Goal: Task Accomplishment & Management: Use online tool/utility

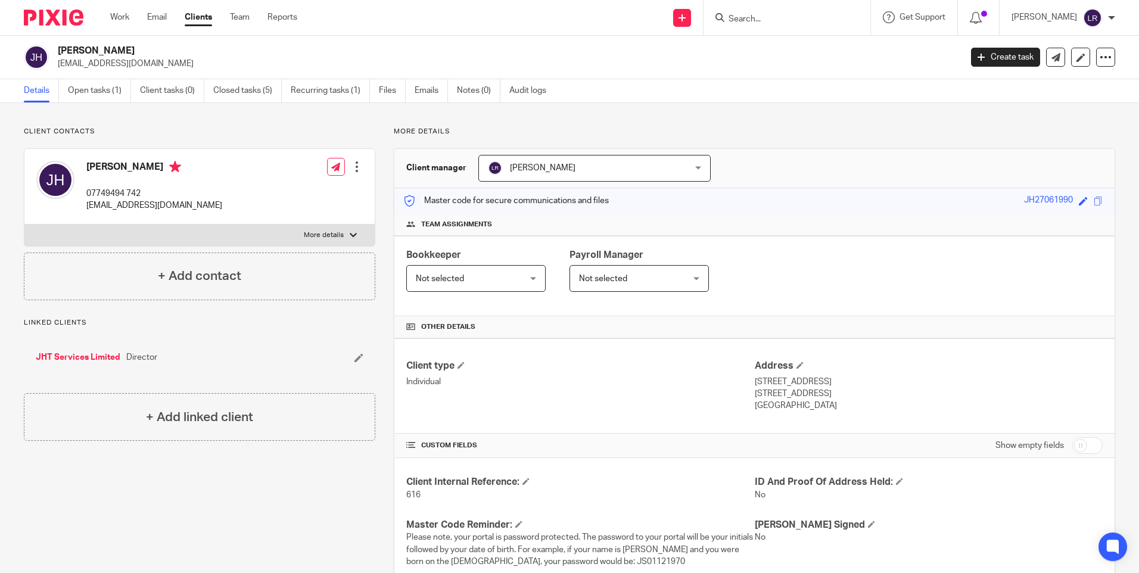
scroll to position [371, 0]
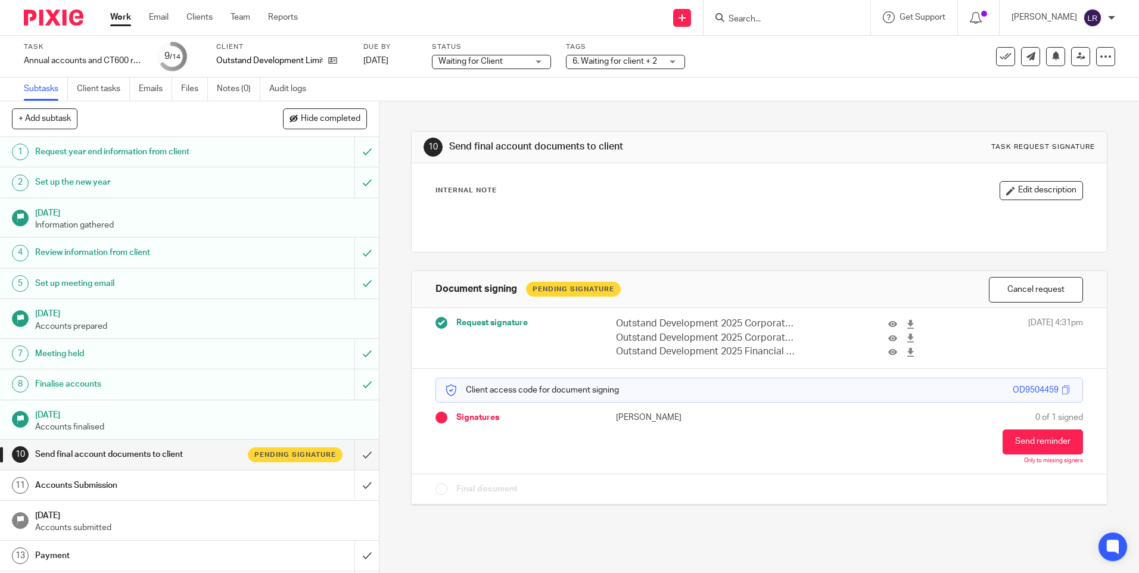
click at [775, 23] on input "Search" at bounding box center [781, 19] width 107 height 11
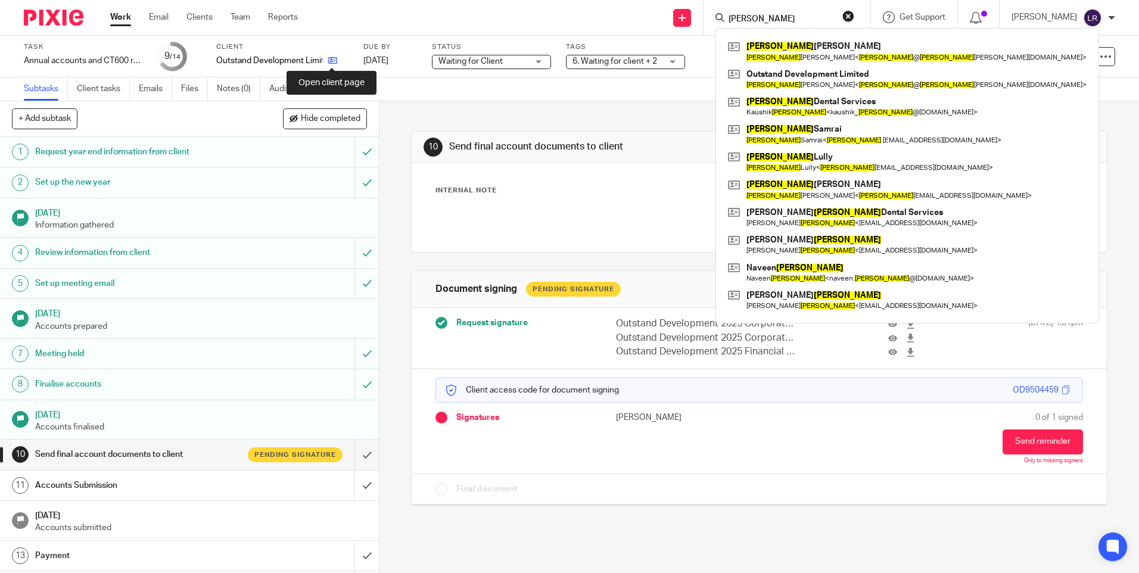
type input "paula"
click at [333, 58] on icon at bounding box center [332, 60] width 9 height 9
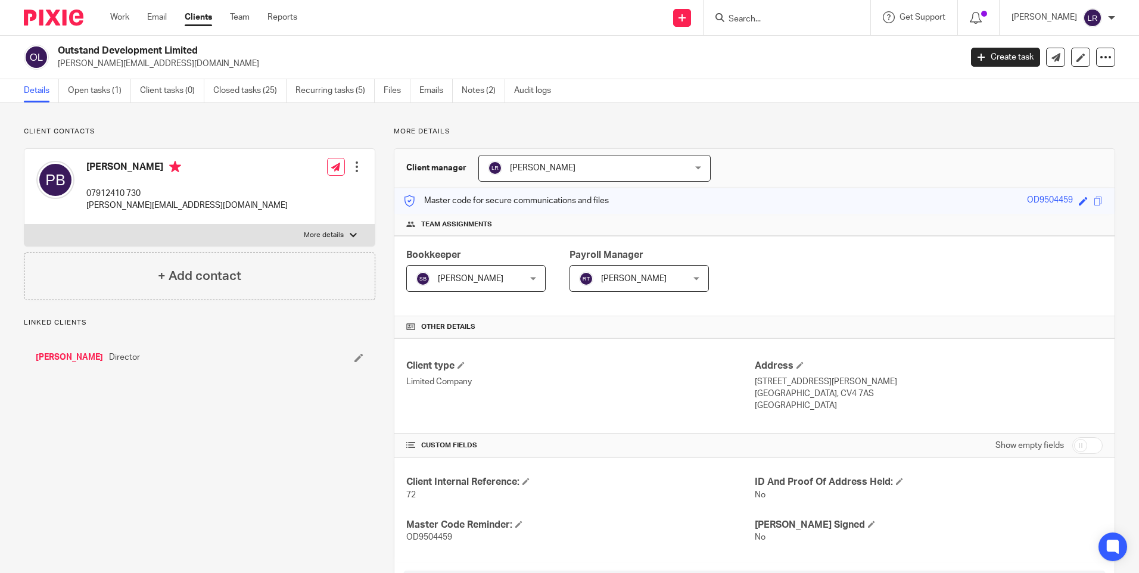
click at [129, 69] on p "paula@paulabroadbent.com" at bounding box center [506, 64] width 896 height 12
click at [130, 63] on p "paula@paulabroadbent.com" at bounding box center [506, 64] width 896 height 12
click at [130, 63] on p "[PERSON_NAME][EMAIL_ADDRESS][DOMAIN_NAME]" at bounding box center [506, 64] width 896 height 12
copy main "paula@paulabroadbent.com Create task Update from Companies House Export data Me…"
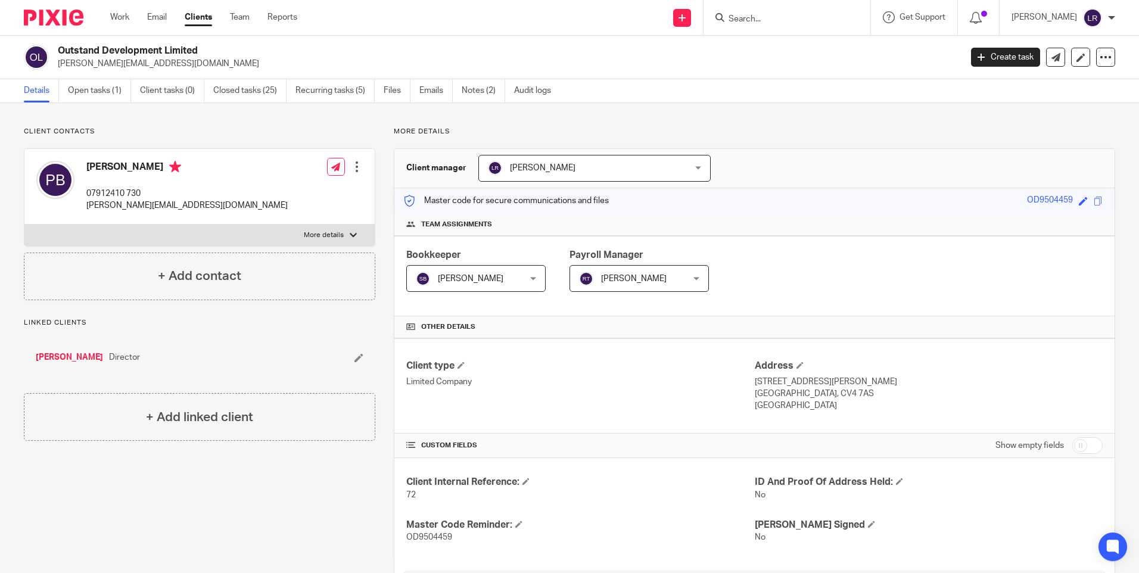
click at [760, 13] on form at bounding box center [791, 17] width 127 height 15
click at [760, 19] on input "Search" at bounding box center [781, 19] width 107 height 11
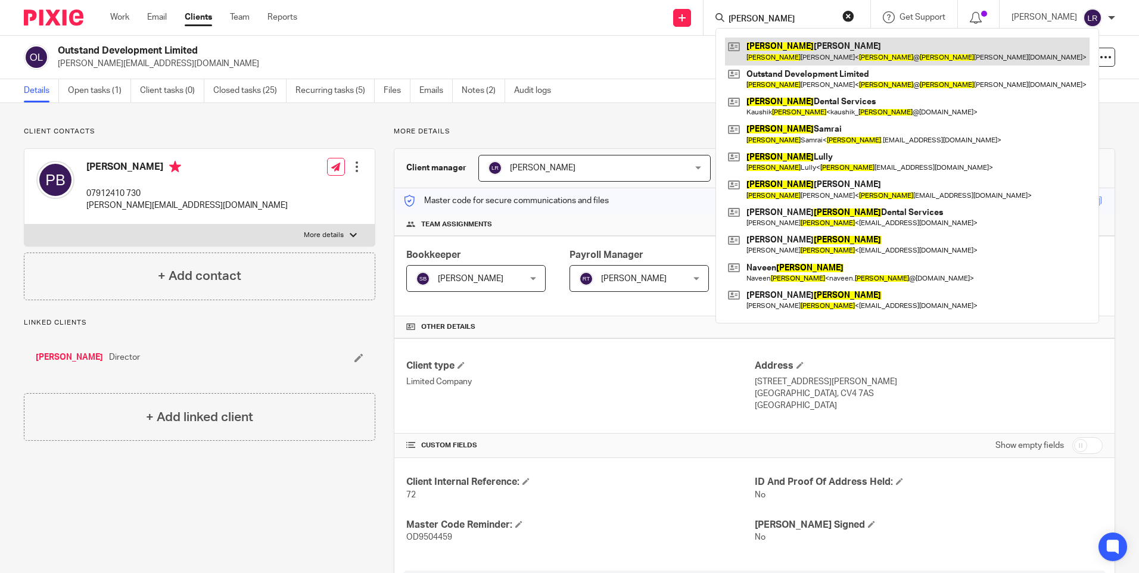
type input "paula"
click at [792, 54] on link at bounding box center [907, 51] width 365 height 27
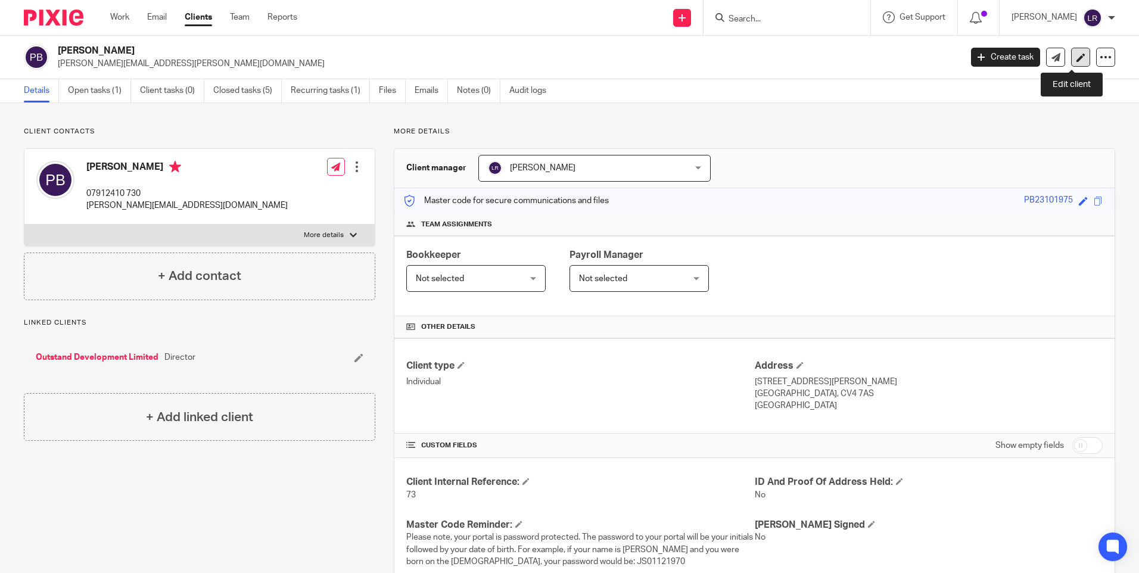
click at [1077, 57] on icon at bounding box center [1081, 57] width 9 height 9
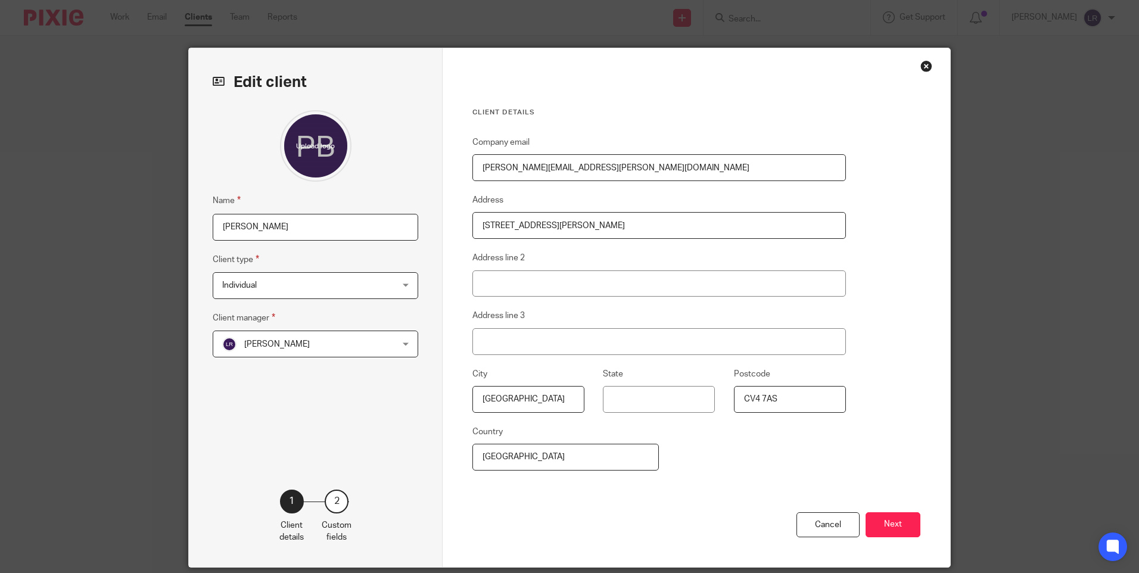
drag, startPoint x: 697, startPoint y: 164, endPoint x: 262, endPoint y: 139, distance: 435.7
click at [259, 141] on div "Edit client Name Paula Broadbent Client type Individual Individual Limited Comp…" at bounding box center [570, 307] width 762 height 519
paste input "@paulabroadbent.com"
type input "[PERSON_NAME][EMAIL_ADDRESS][DOMAIN_NAME]"
click at [885, 517] on button "Next" at bounding box center [893, 525] width 55 height 26
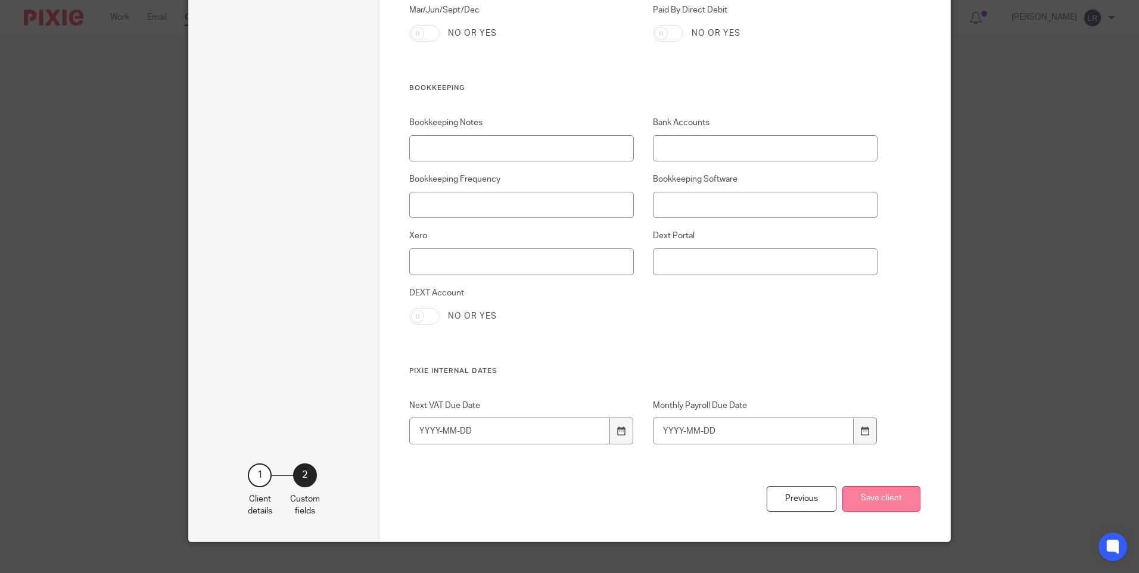
scroll to position [2434, 0]
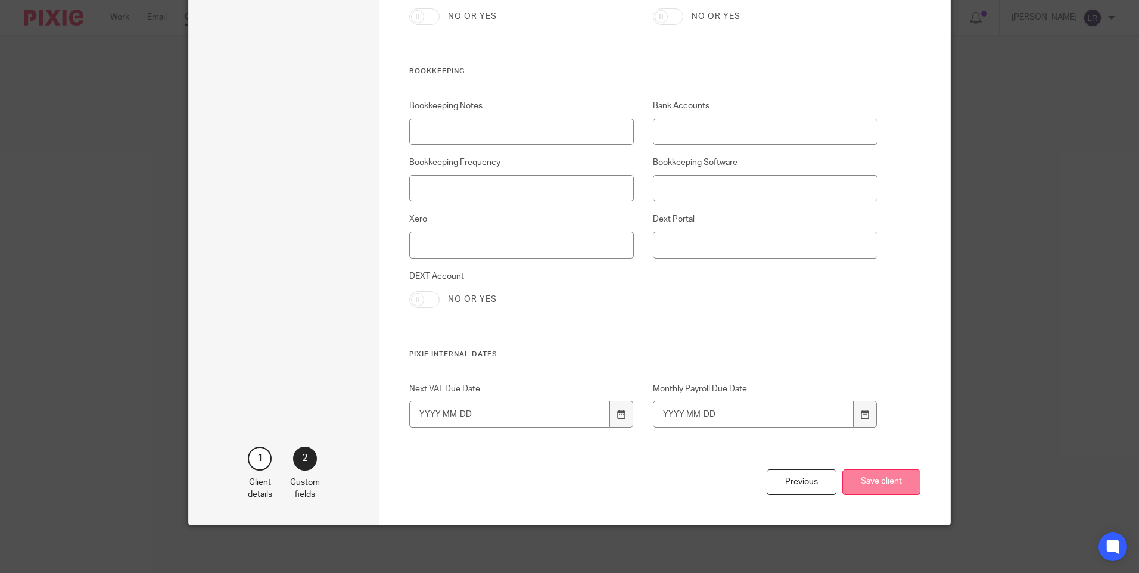
click at [883, 481] on button "Save client" at bounding box center [882, 483] width 78 height 26
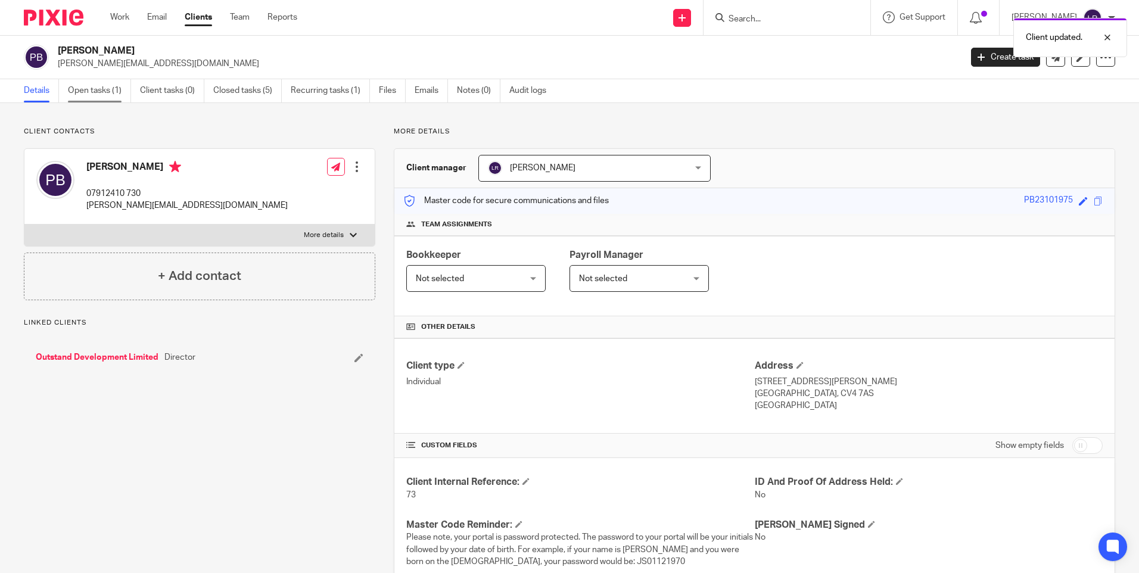
click at [91, 87] on link "Open tasks (1)" at bounding box center [99, 90] width 63 height 23
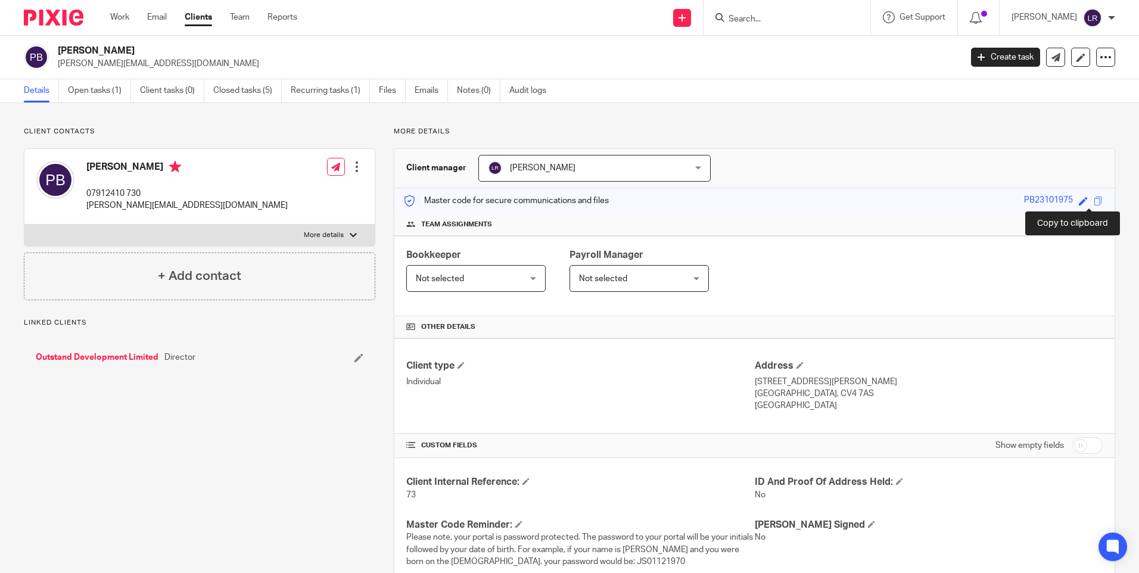
click at [1094, 200] on span at bounding box center [1098, 201] width 9 height 9
click at [88, 91] on link "Open tasks (1)" at bounding box center [99, 90] width 63 height 23
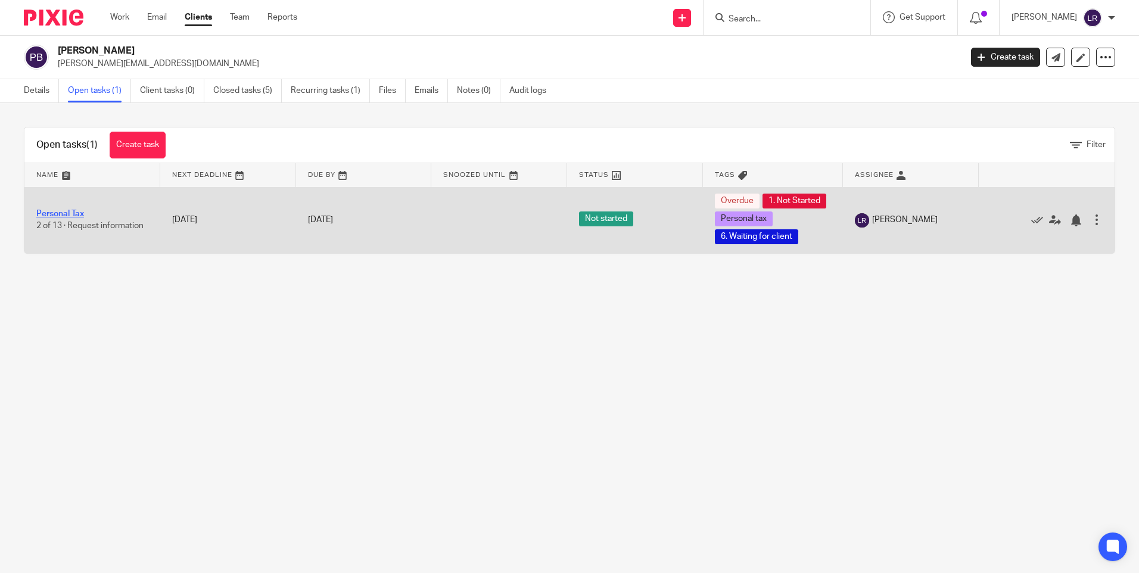
click at [77, 218] on link "Personal Tax" at bounding box center [60, 214] width 48 height 8
click at [64, 218] on link "Personal Tax" at bounding box center [60, 214] width 48 height 8
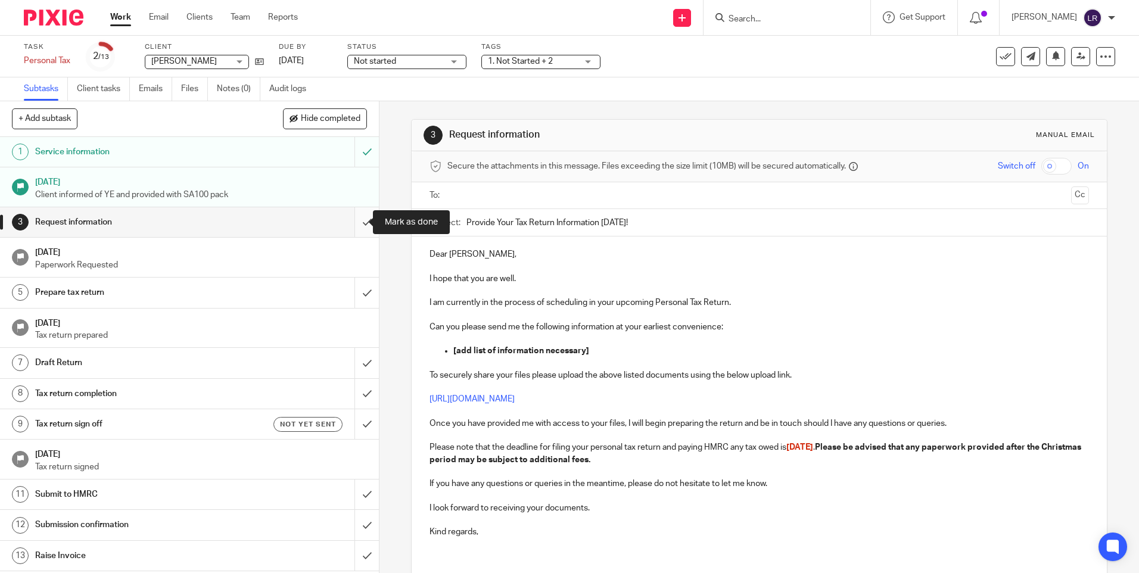
click at [355, 217] on input "submit" at bounding box center [189, 222] width 379 height 30
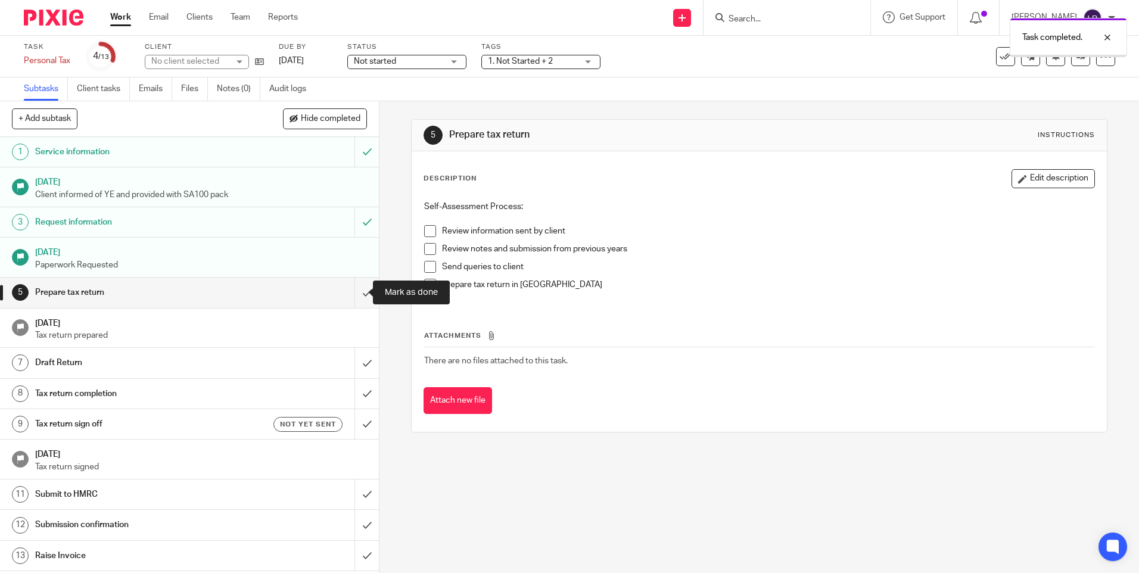
click at [354, 291] on input "submit" at bounding box center [189, 293] width 379 height 30
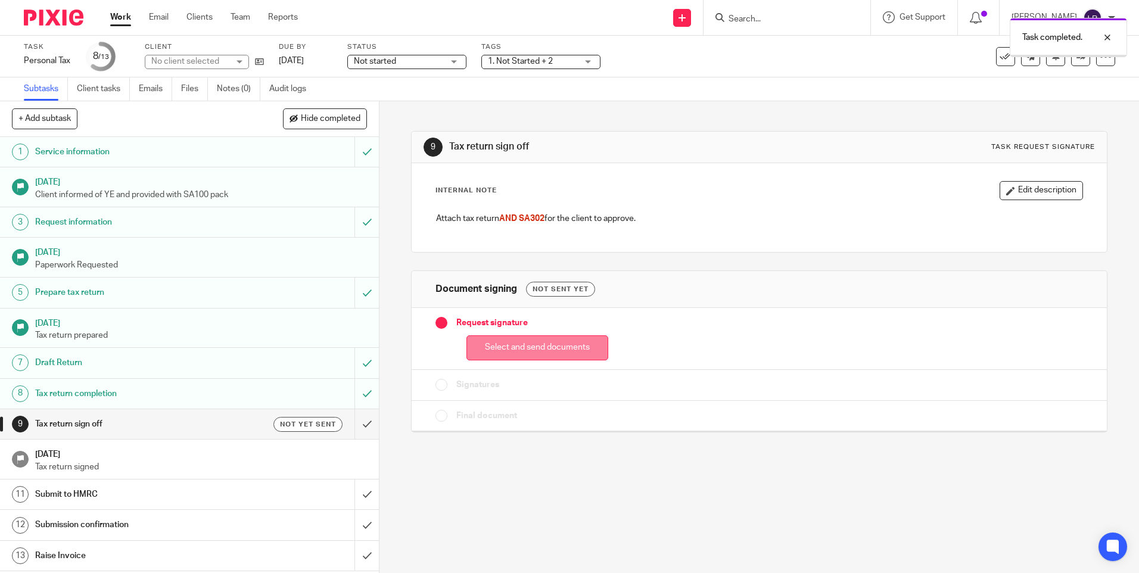
click at [505, 347] on button "Select and send documents" at bounding box center [538, 348] width 142 height 26
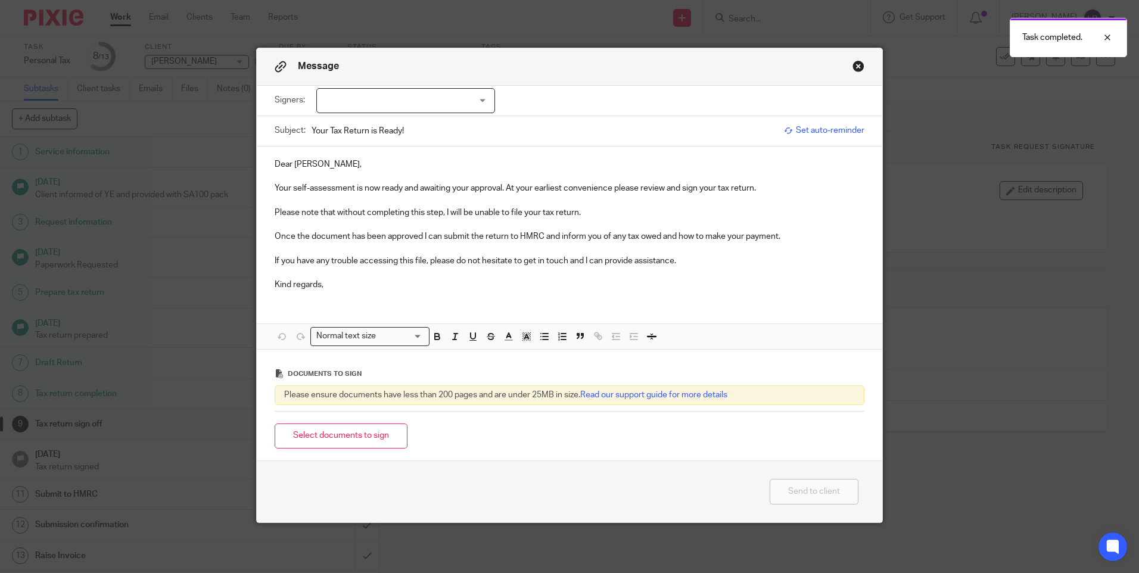
click at [385, 94] on div at bounding box center [405, 100] width 179 height 25
click at [359, 120] on li "[PERSON_NAME]" at bounding box center [402, 125] width 178 height 24
checkbox input "true"
click at [346, 166] on p "Dear [PERSON_NAME]," at bounding box center [570, 165] width 590 height 12
drag, startPoint x: 327, startPoint y: 129, endPoint x: 655, endPoint y: 265, distance: 355.3
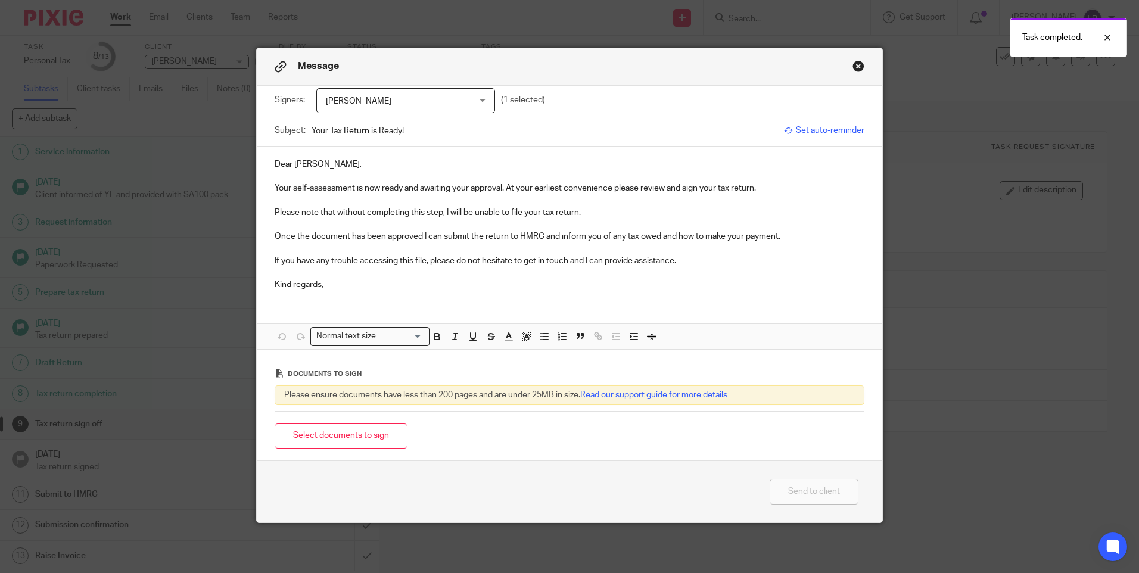
click at [327, 130] on input "Your Tax Return is Ready!" at bounding box center [545, 130] width 467 height 27
type input "Your 2025 Tax Return is Ready!"
click at [784, 184] on p "Your self-assessment is now ready and awaiting your approval. At your earliest …" at bounding box center [570, 188] width 590 height 12
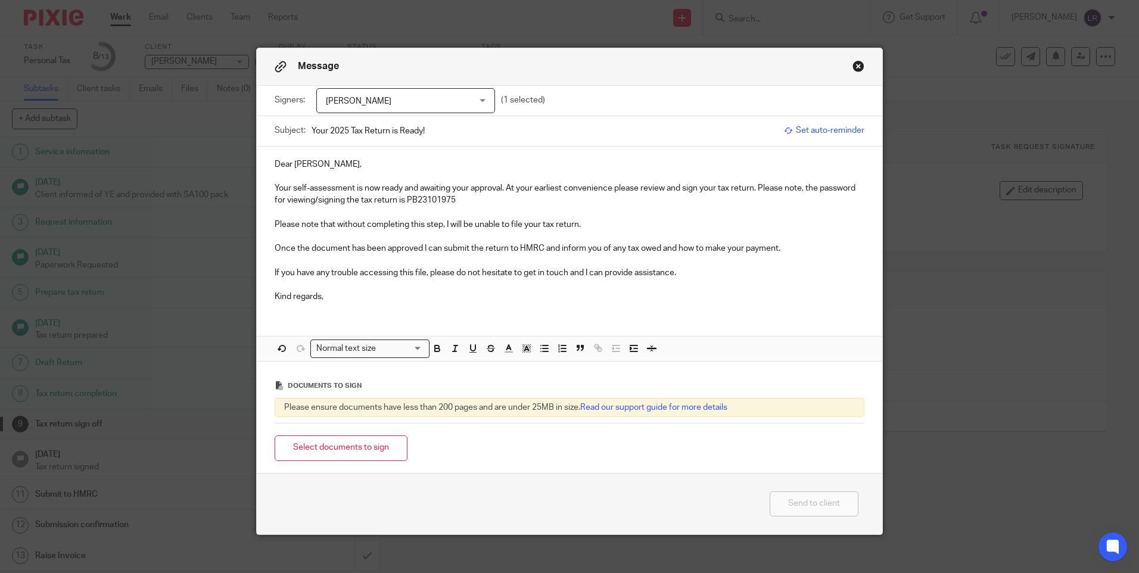
click at [440, 197] on p "Your self-assessment is now ready and awaiting your approval. At your earliest …" at bounding box center [570, 194] width 590 height 24
click at [437, 344] on icon "button" at bounding box center [437, 348] width 11 height 11
click at [355, 445] on button "Select documents to sign" at bounding box center [341, 449] width 133 height 26
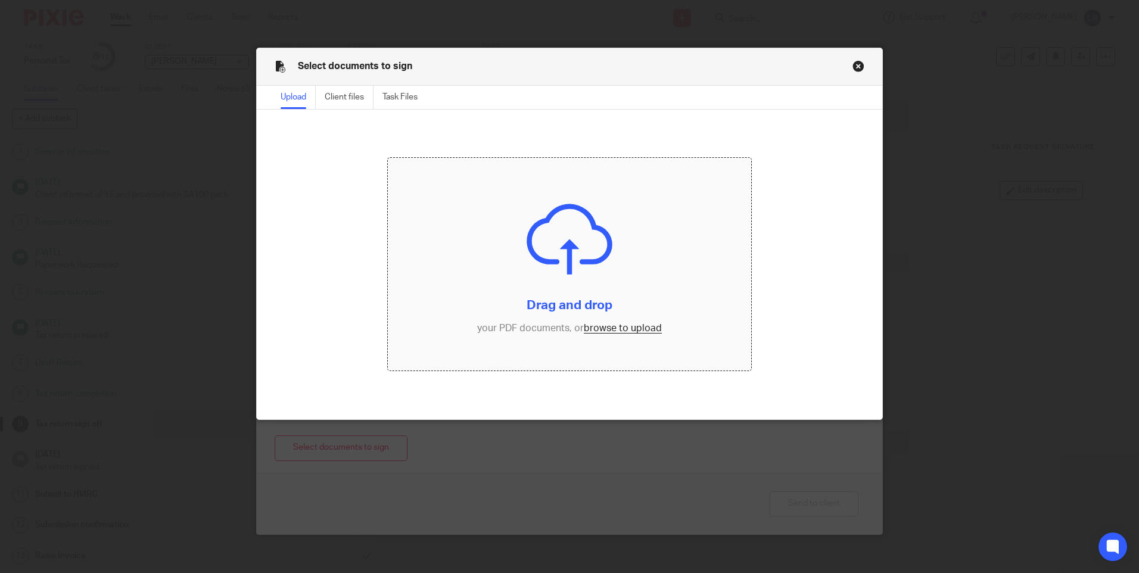
click at [604, 201] on input "file" at bounding box center [569, 264] width 363 height 213
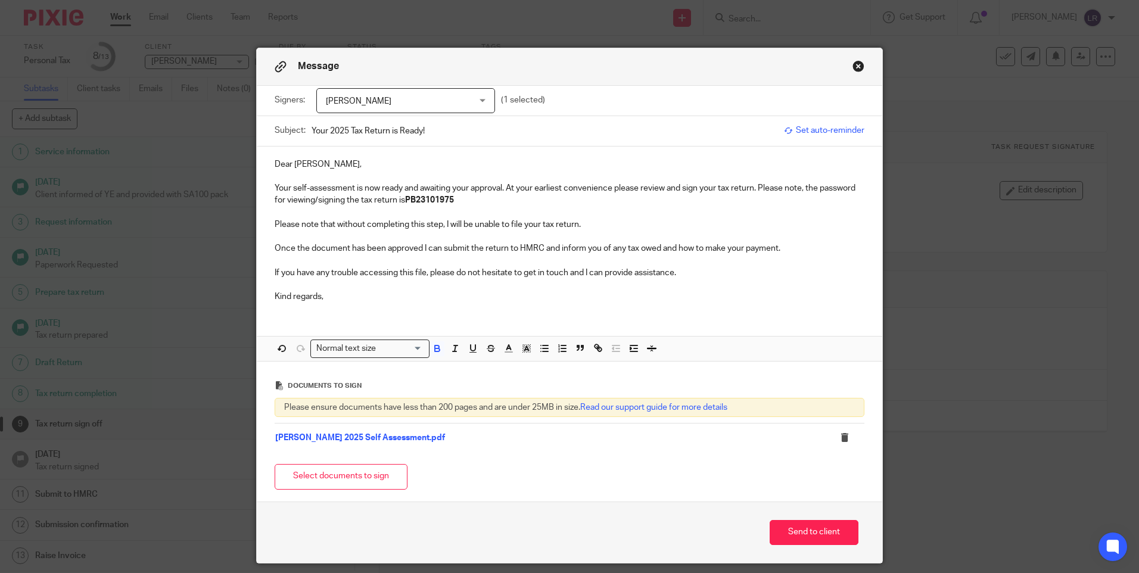
click at [530, 204] on p "Your self-assessment is now ready and awaiting your approval. At your earliest …" at bounding box center [570, 194] width 590 height 24
click at [426, 232] on p at bounding box center [570, 237] width 590 height 12
click at [815, 532] on button "Send to client" at bounding box center [814, 533] width 89 height 26
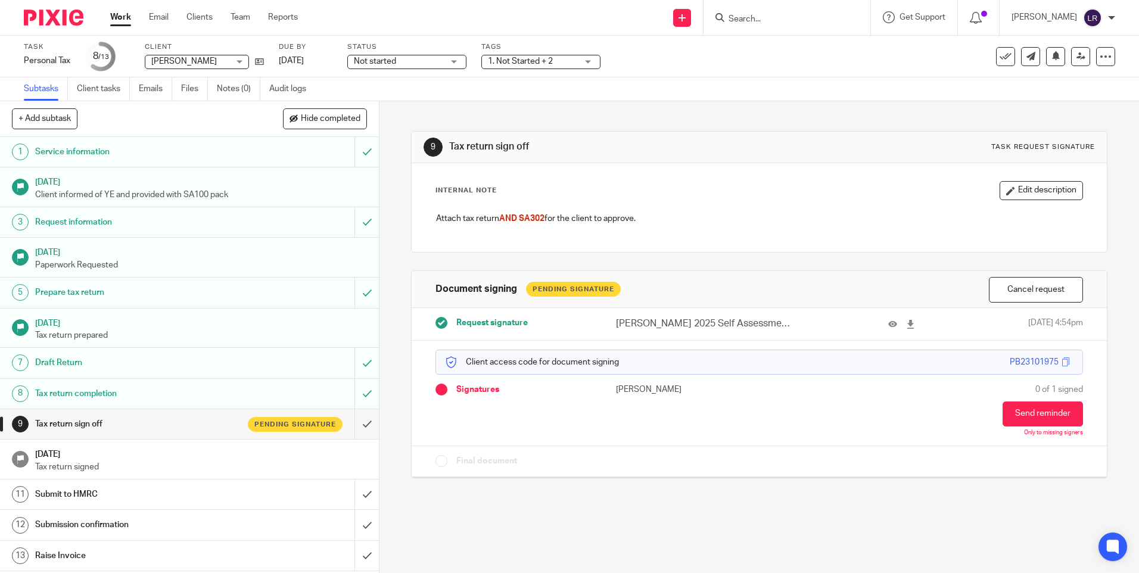
click at [408, 60] on span "Not started" at bounding box center [398, 61] width 89 height 13
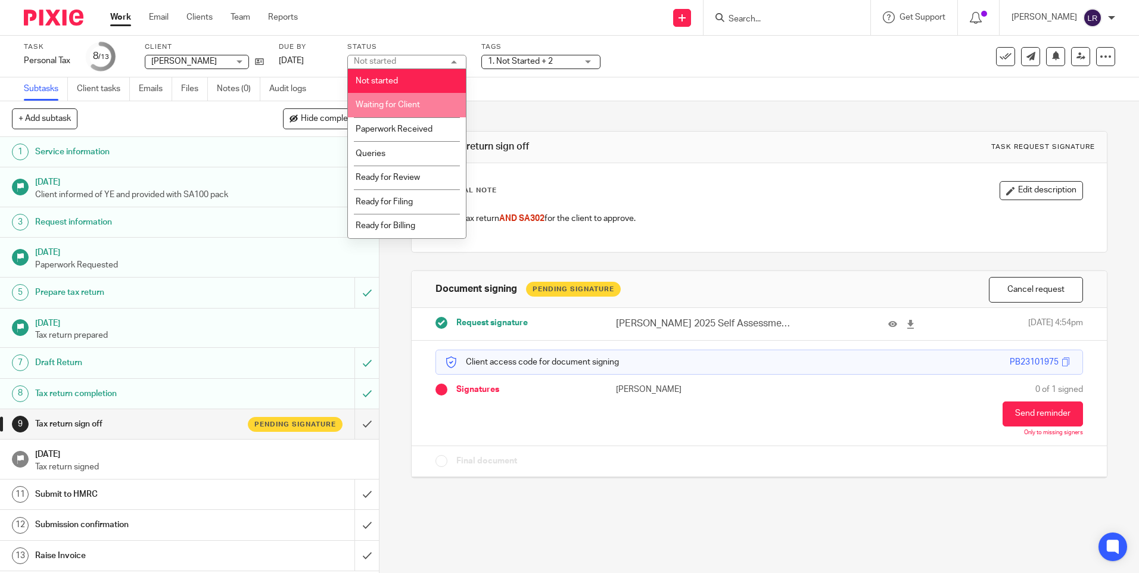
click at [417, 108] on span "Waiting for Client" at bounding box center [388, 105] width 64 height 8
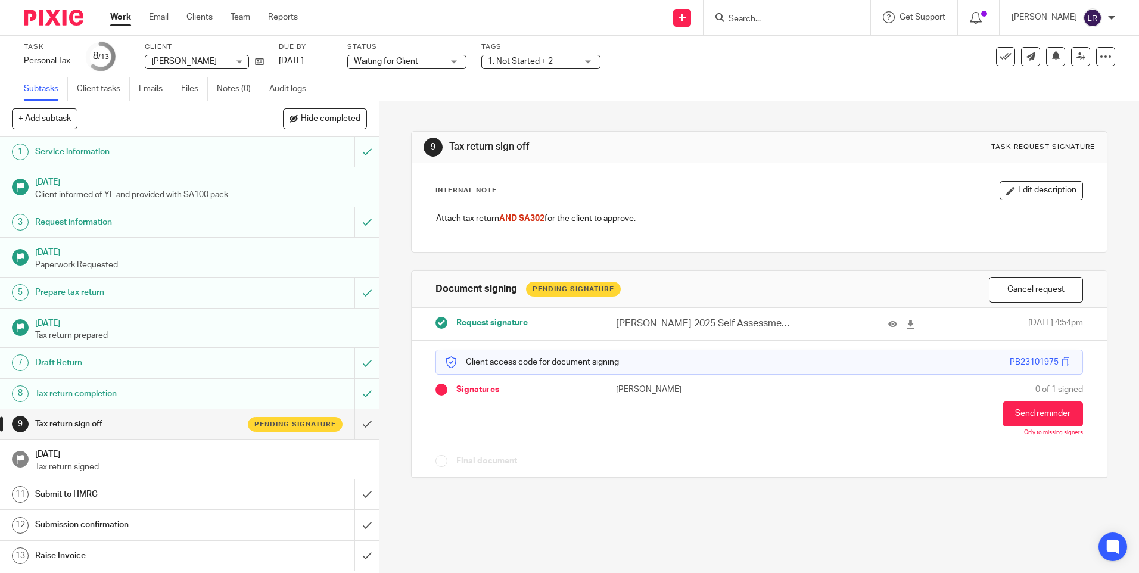
click at [518, 59] on span "1. Not Started + 2" at bounding box center [520, 61] width 65 height 8
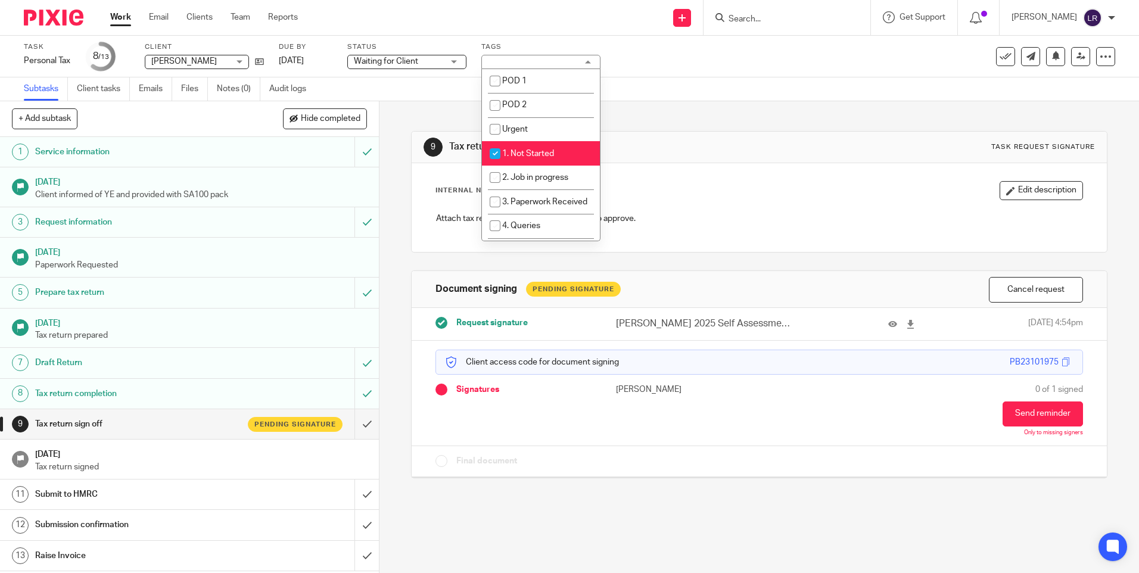
drag, startPoint x: 538, startPoint y: 147, endPoint x: 540, endPoint y: 156, distance: 9.1
click at [539, 147] on li "1. Not Started" at bounding box center [541, 153] width 118 height 24
checkbox input "false"
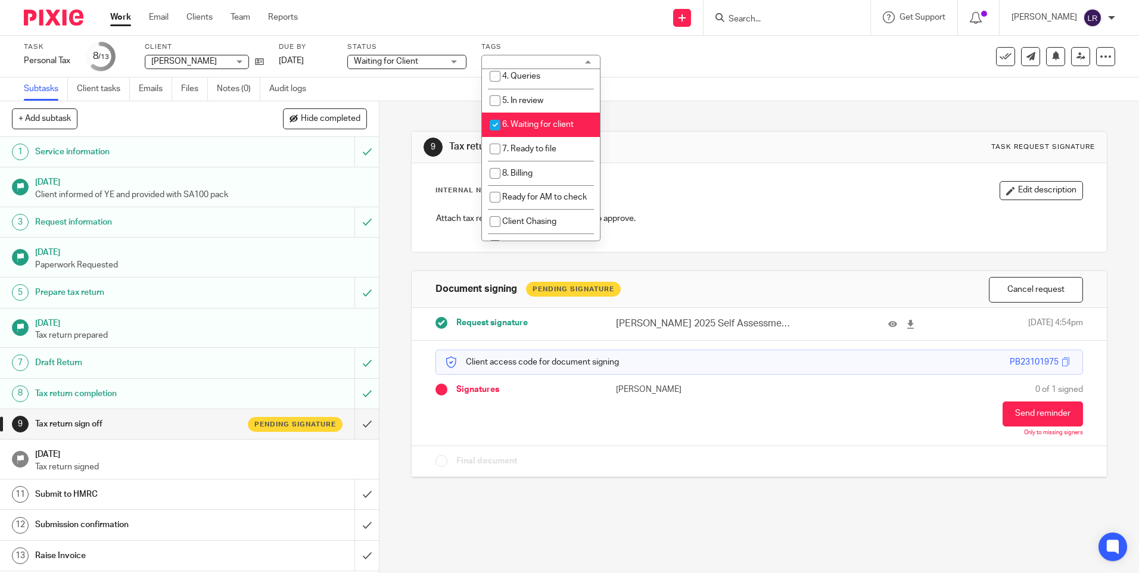
scroll to position [179, 0]
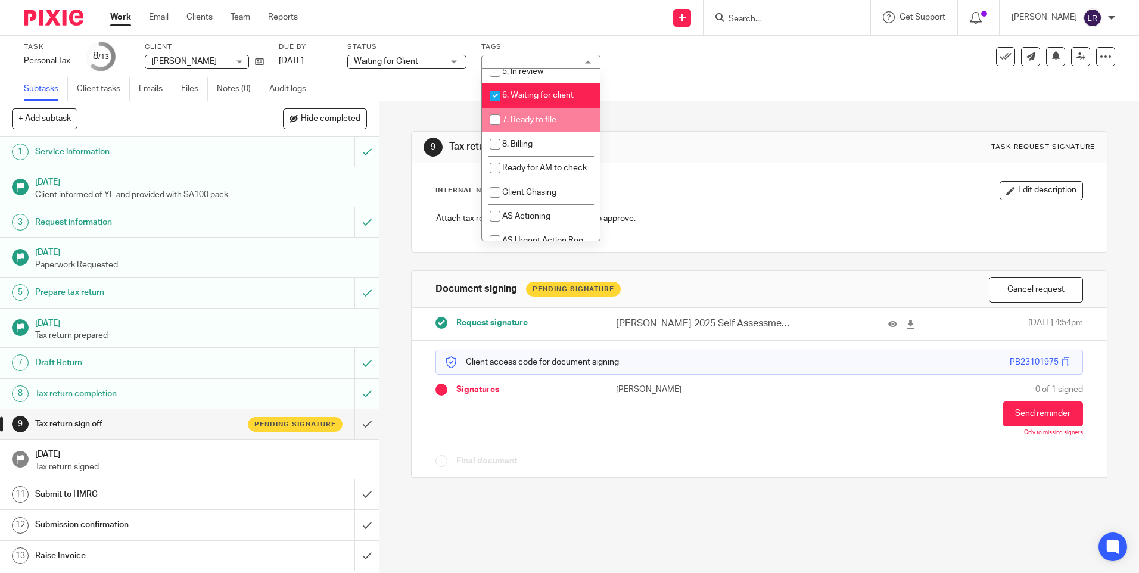
click at [548, 124] on span "7. Ready to file" at bounding box center [529, 120] width 54 height 8
checkbox input "true"
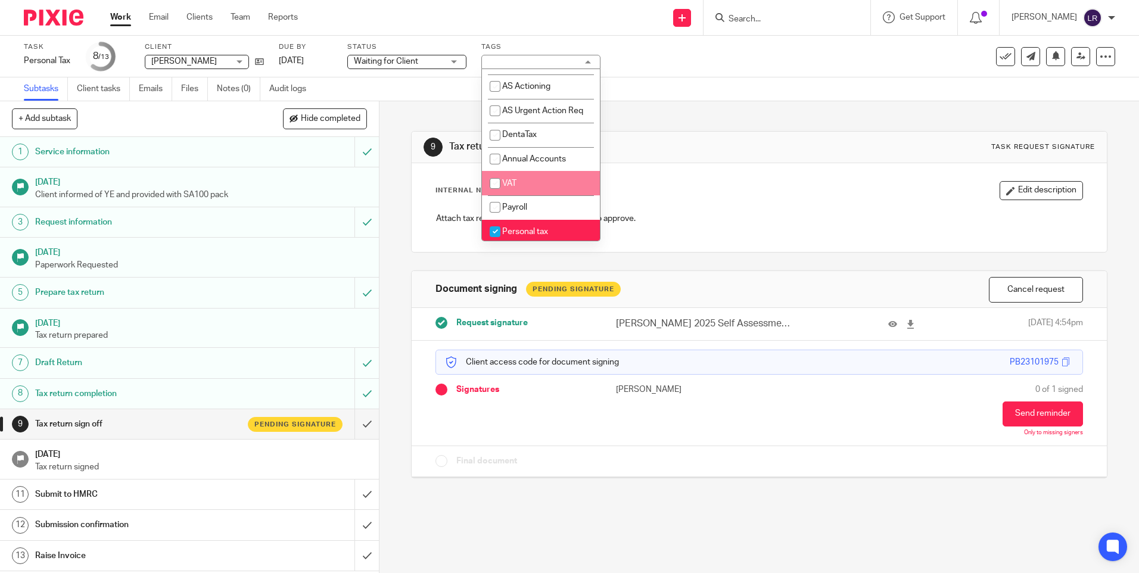
scroll to position [417, 0]
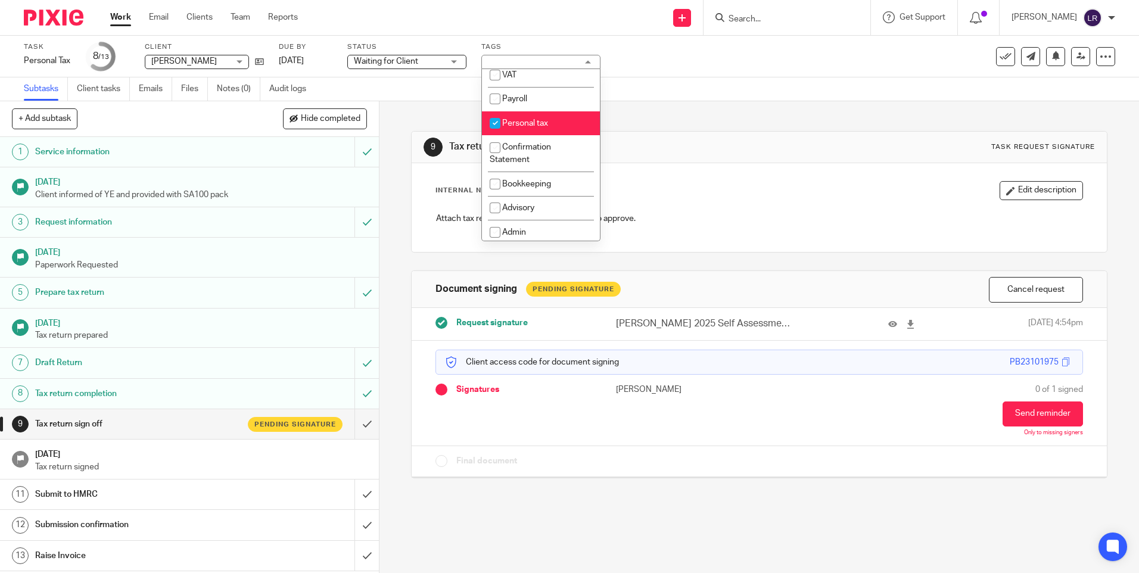
click at [719, 117] on div "9 Tax return sign off Task request signature Internal Note Edit description Att…" at bounding box center [759, 295] width 696 height 389
